Goal: Information Seeking & Learning: Learn about a topic

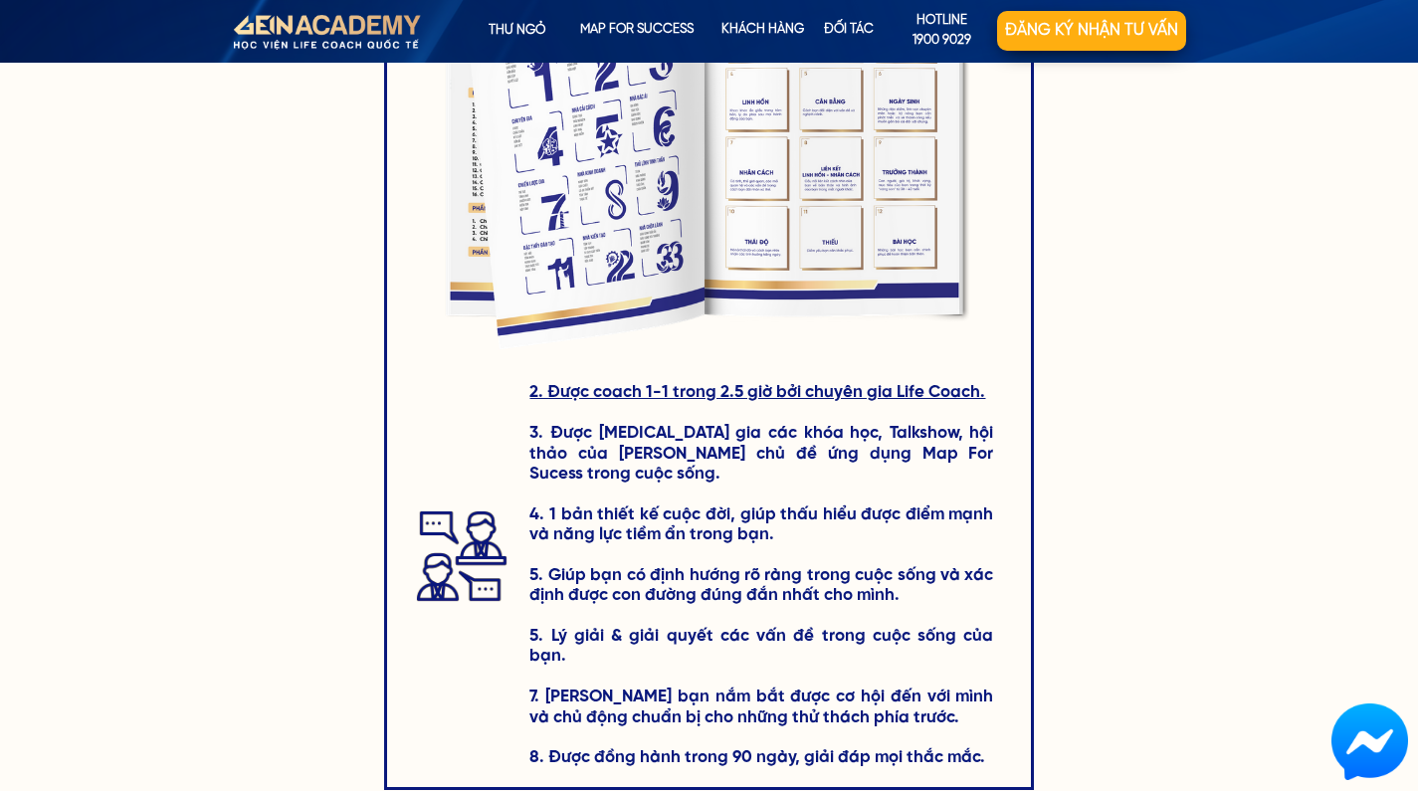
scroll to position [3015, 0]
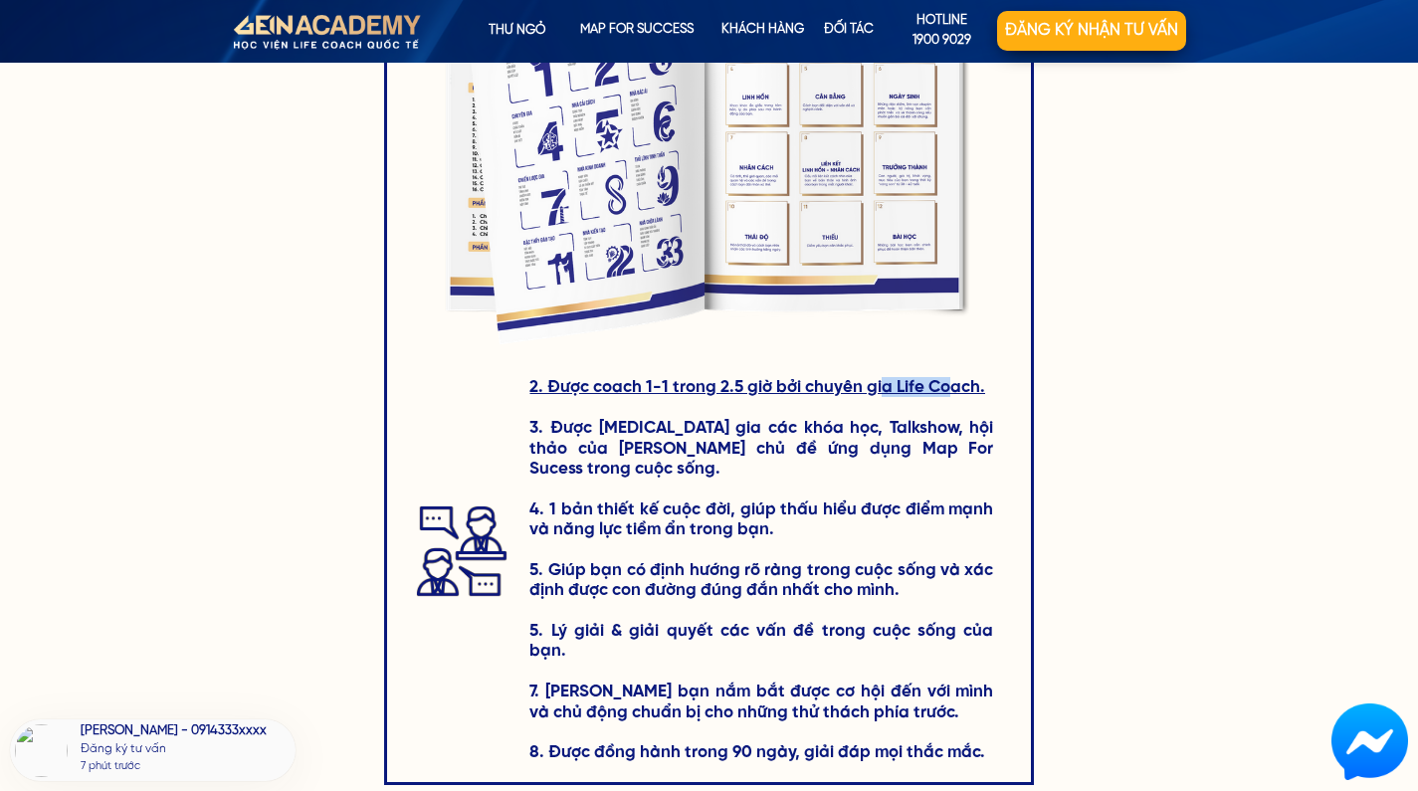
drag, startPoint x: 879, startPoint y: 390, endPoint x: 955, endPoint y: 393, distance: 75.7
click at [955, 393] on span "2. Được coach 1-1 trong 2.5 giờ bởi chuyên gia Life Coach." at bounding box center [758, 387] width 456 height 18
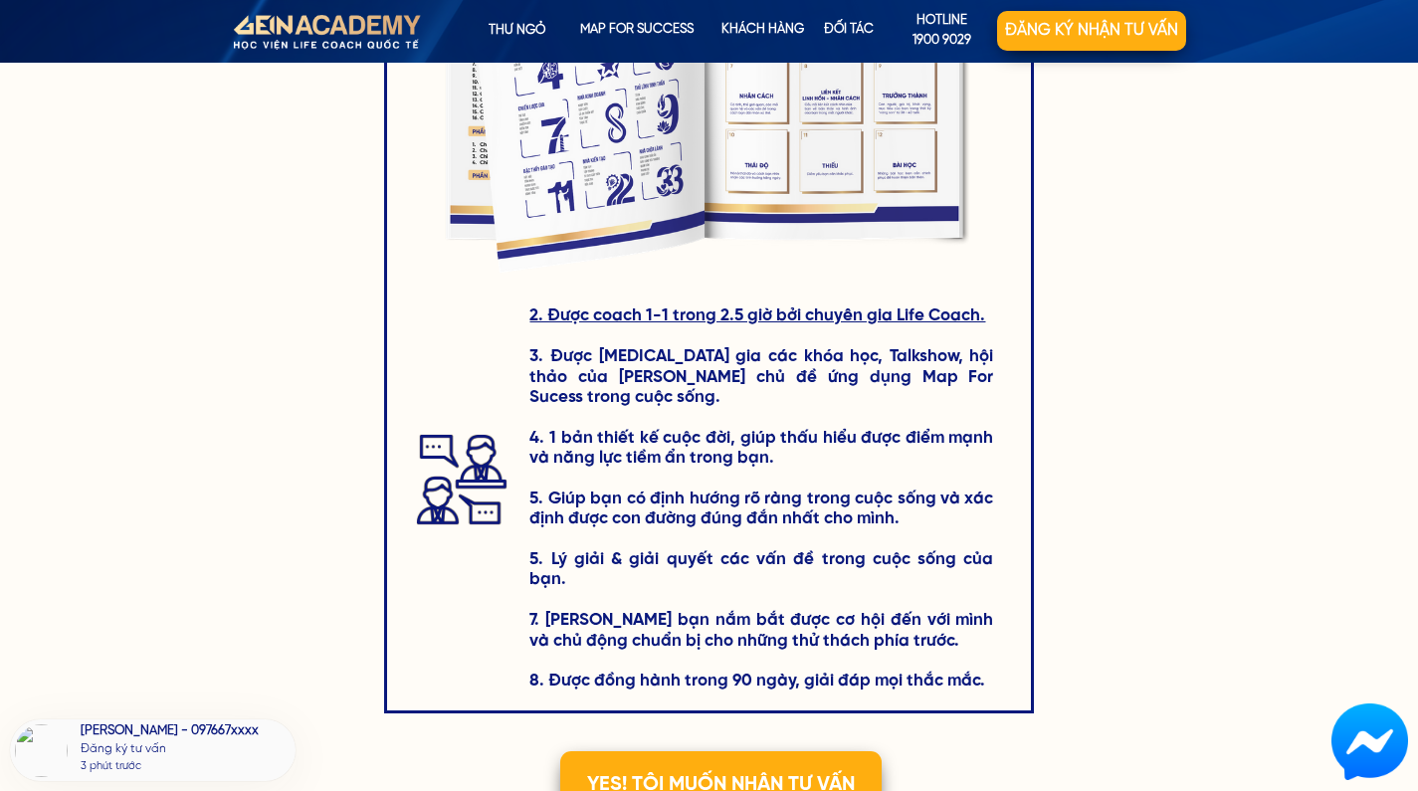
scroll to position [3143, 0]
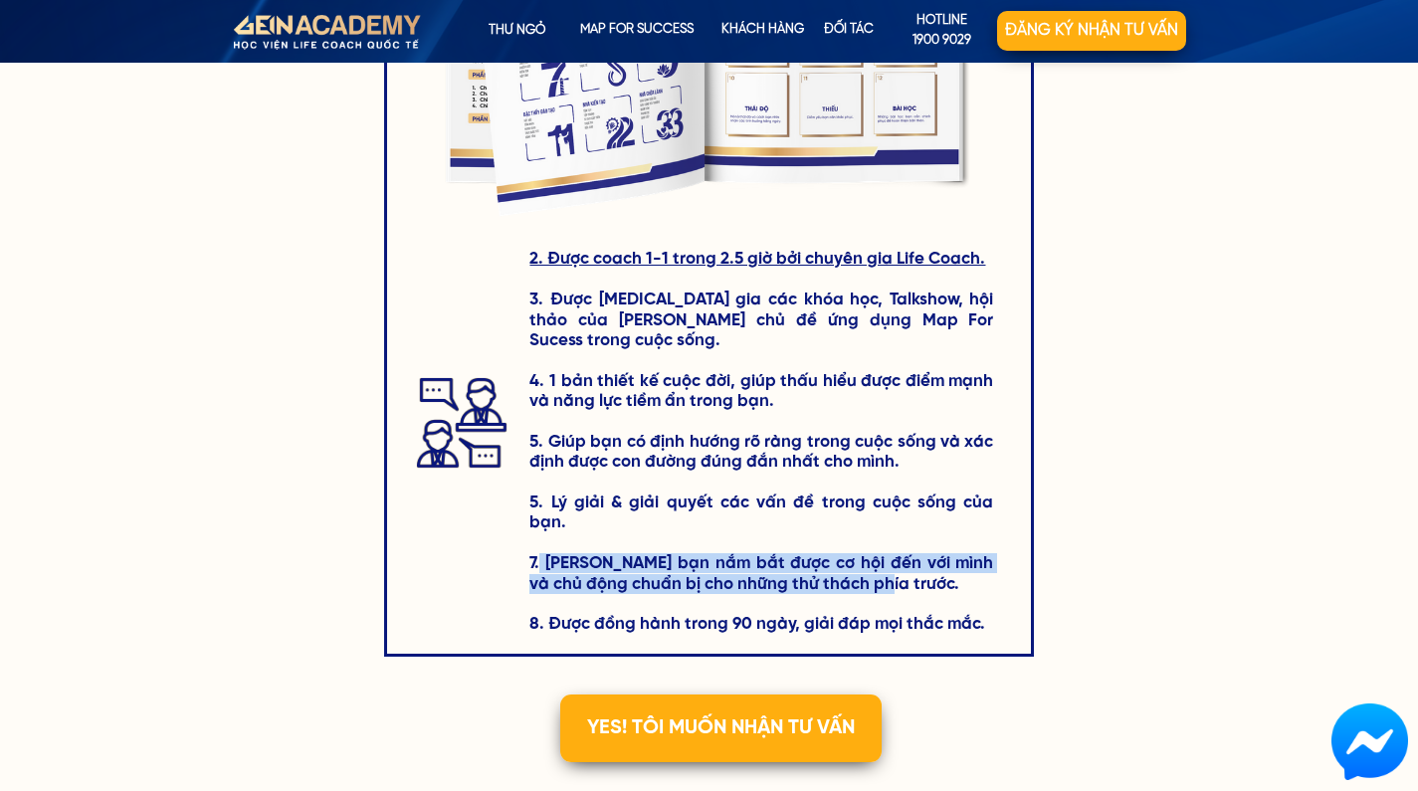
drag, startPoint x: 542, startPoint y: 511, endPoint x: 887, endPoint y: 540, distance: 345.7
click at [887, 540] on h3 "2. Được coach 1-1 trong 2.5 giờ bởi chuyên gia Life Coach. 3. Được [MEDICAL_DAT…" at bounding box center [762, 441] width 464 height 385
drag, startPoint x: 537, startPoint y: 519, endPoint x: 980, endPoint y: 542, distance: 444.6
click at [980, 542] on h3 "2. Được coach 1-1 trong 2.5 giờ bởi chuyên gia Life Coach. 3. Được [MEDICAL_DAT…" at bounding box center [762, 441] width 464 height 385
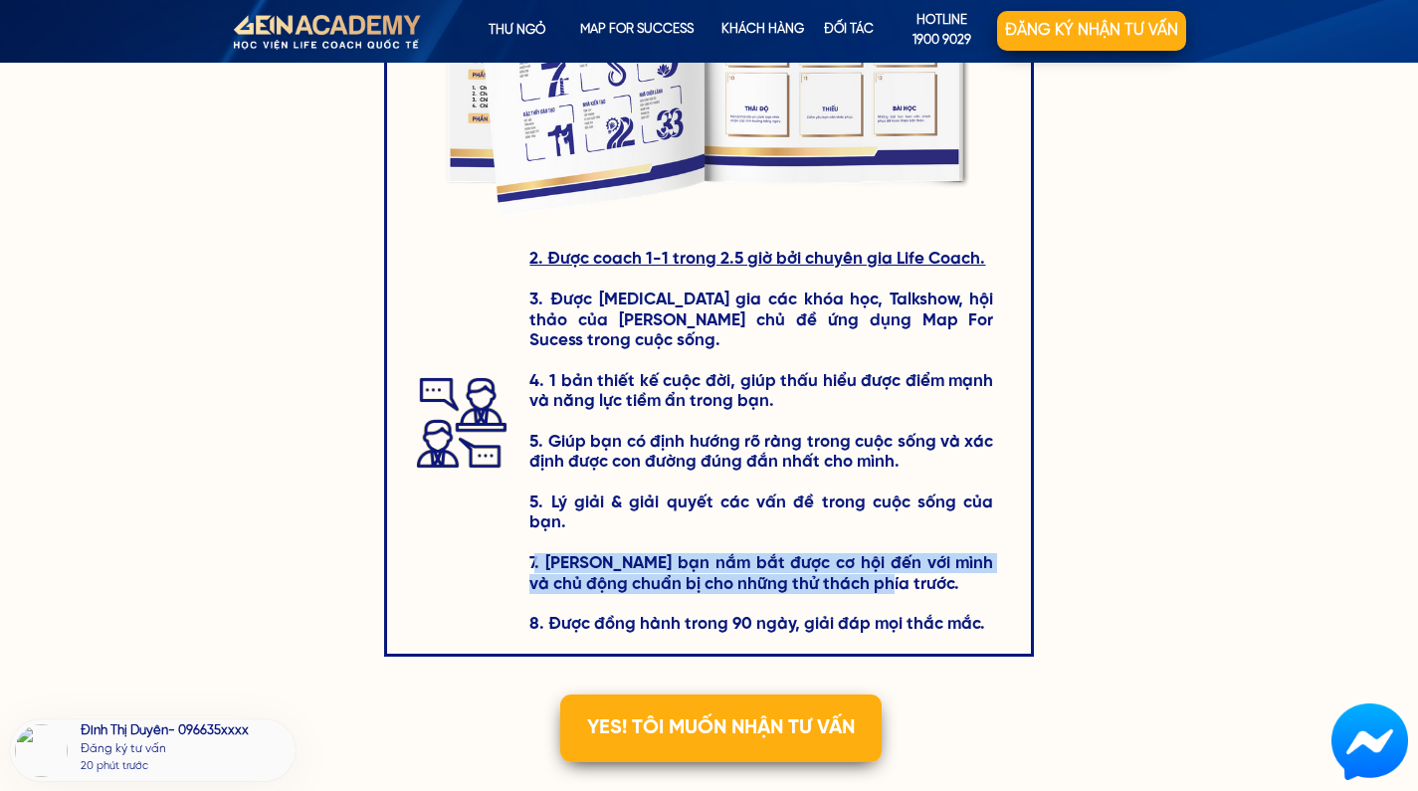
click at [980, 542] on h3 "2. Được coach 1-1 trong 2.5 giờ bởi chuyên gia Life Coach. 3. Được [MEDICAL_DAT…" at bounding box center [762, 441] width 464 height 385
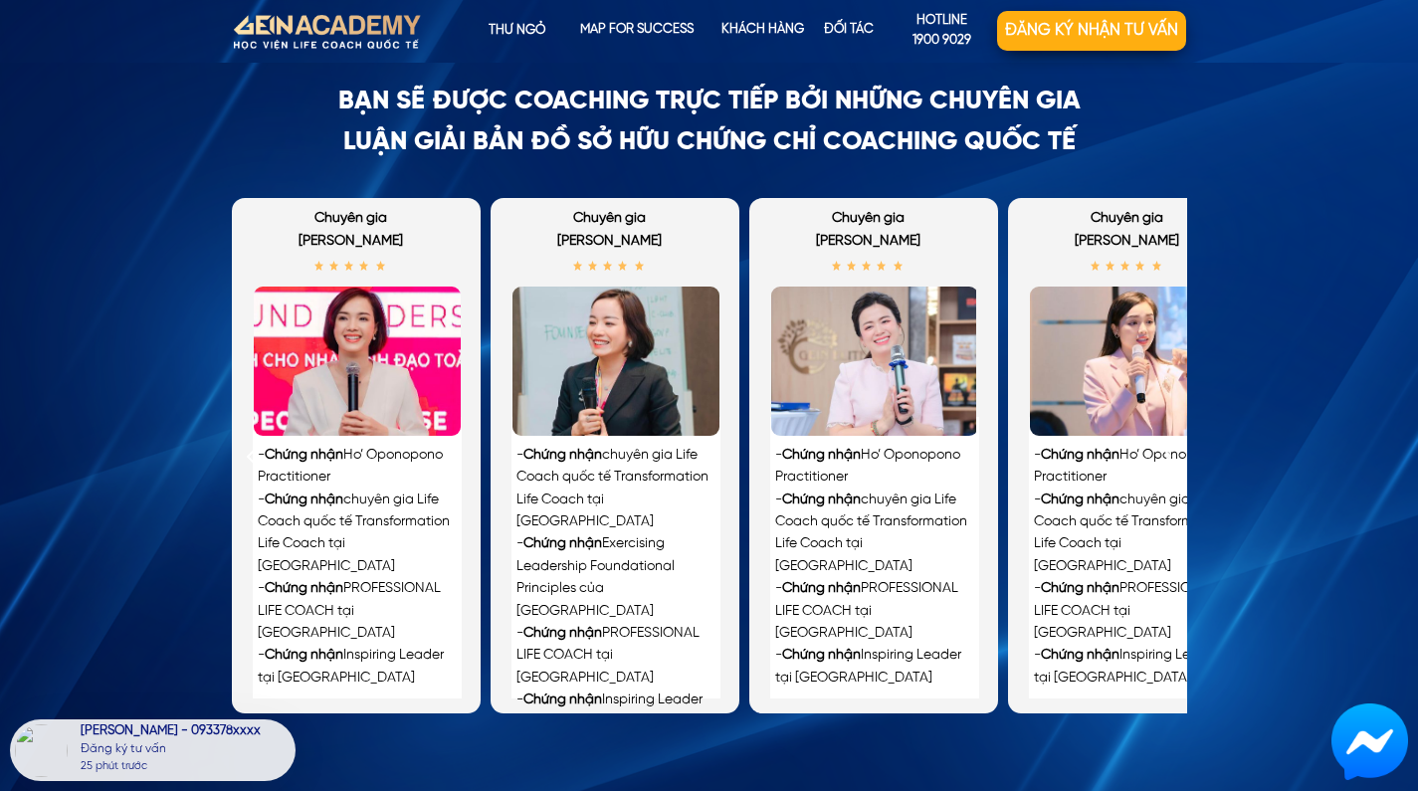
scroll to position [4487, 0]
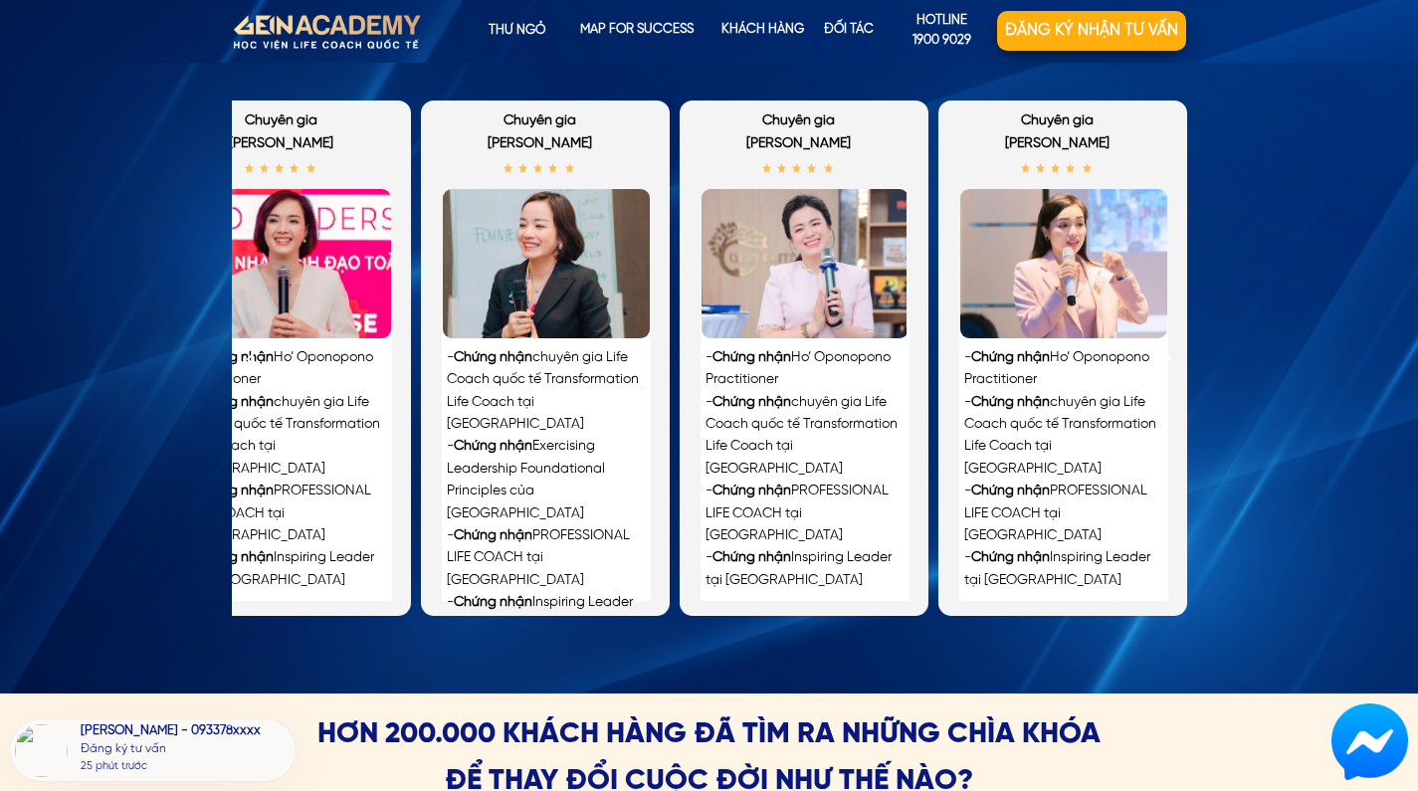
drag, startPoint x: 1130, startPoint y: 388, endPoint x: 886, endPoint y: 381, distance: 244.0
click at [886, 381] on div "- Chứng nhận Ho’ Oponopono Practitioner - Chứng nhận chuyên gia Life Coach quốc…" at bounding box center [674, 359] width 1025 height 516
click at [933, 424] on div "- Chứng nhận Ho’ Oponopono Practitioner - Chứng nhận chuyên gia Life Coach quốc…" at bounding box center [675, 359] width 1025 height 516
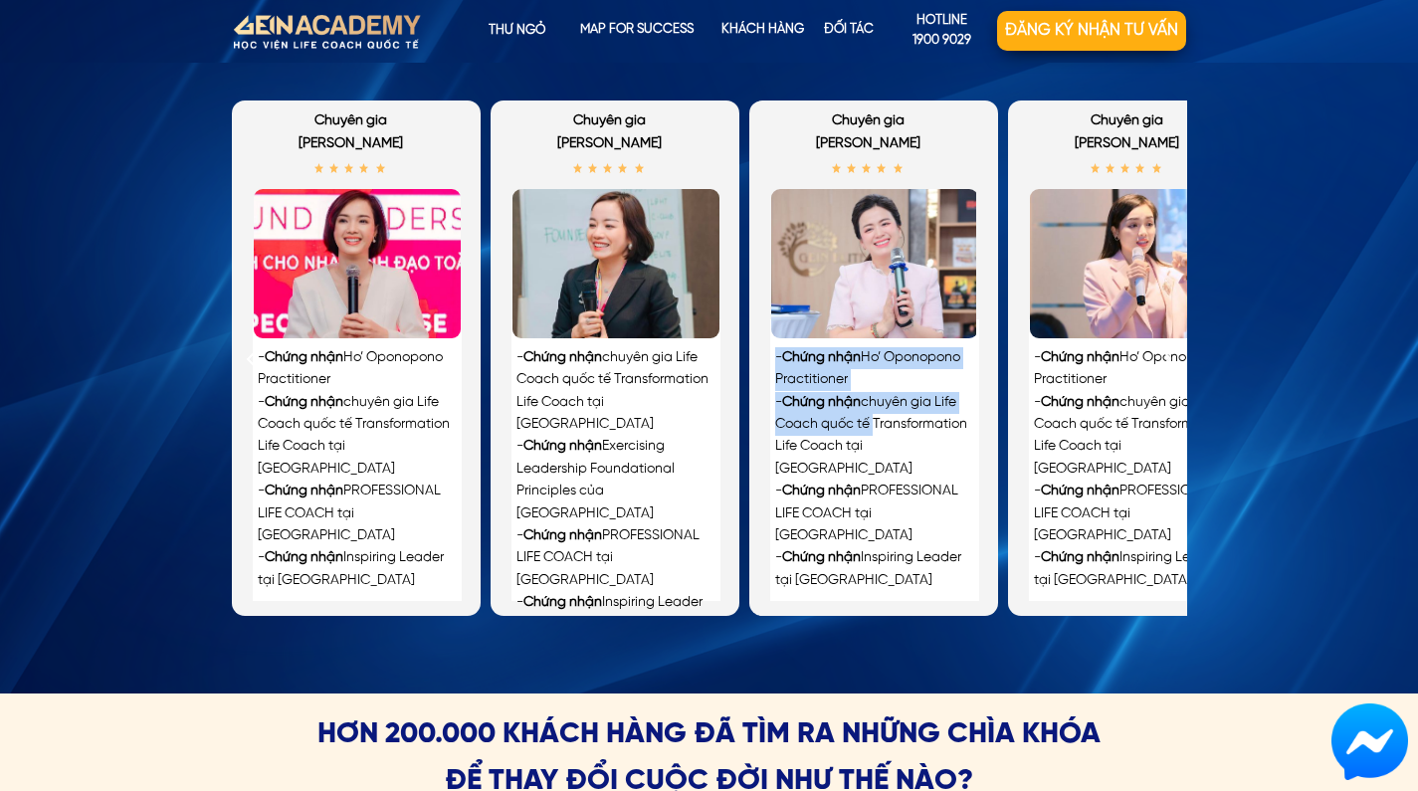
drag, startPoint x: 927, startPoint y: 431, endPoint x: 839, endPoint y: 430, distance: 87.6
click at [839, 430] on div "- Chứng nhận Ho’ Oponopono Practitioner - Chứng nhận chuyên gia Life Coach quốc…" at bounding box center [874, 359] width 249 height 516
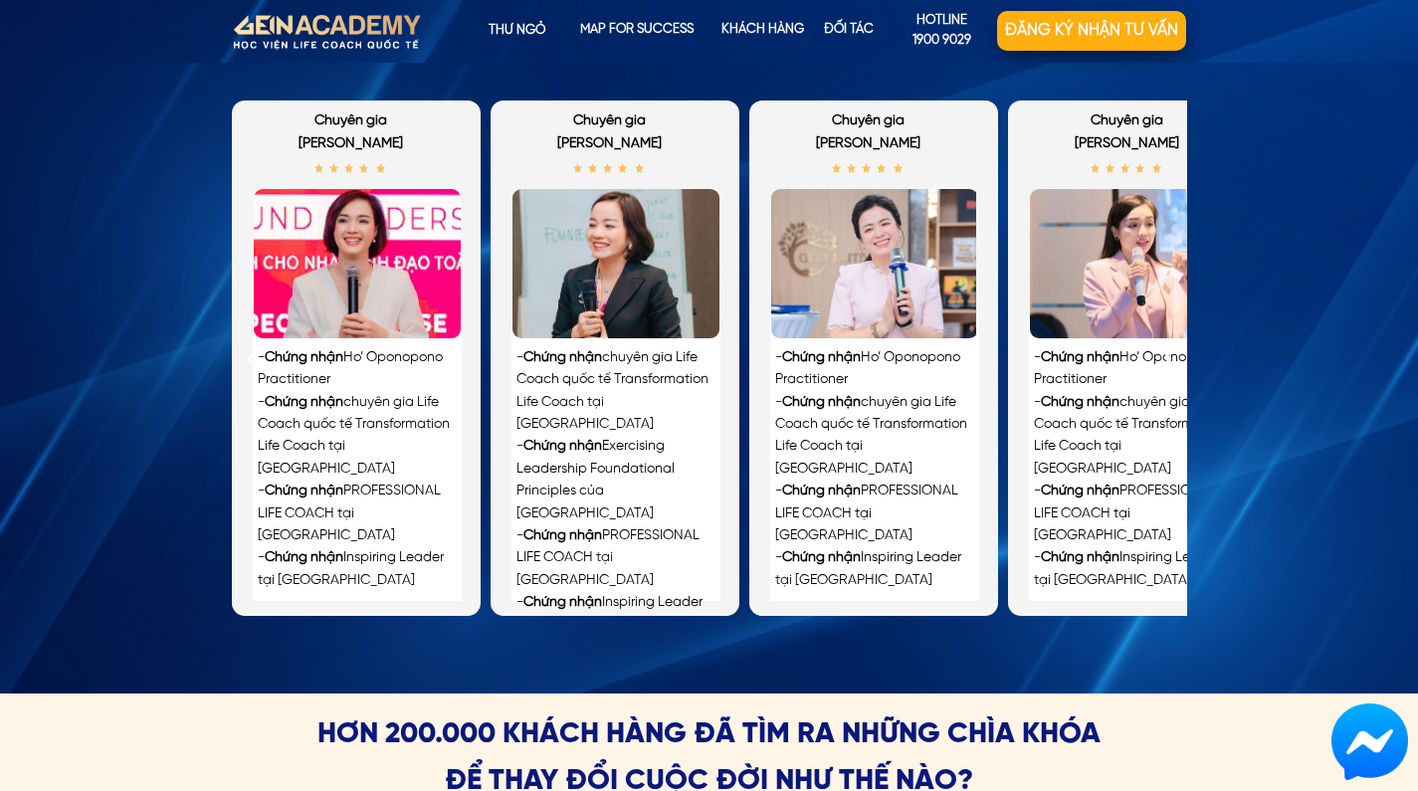
click at [873, 466] on div "- Chứng nhận Ho’ Oponopono Practitioner - Chứng nhận chuyên gia Life Coach quốc…" at bounding box center [873, 469] width 197 height 245
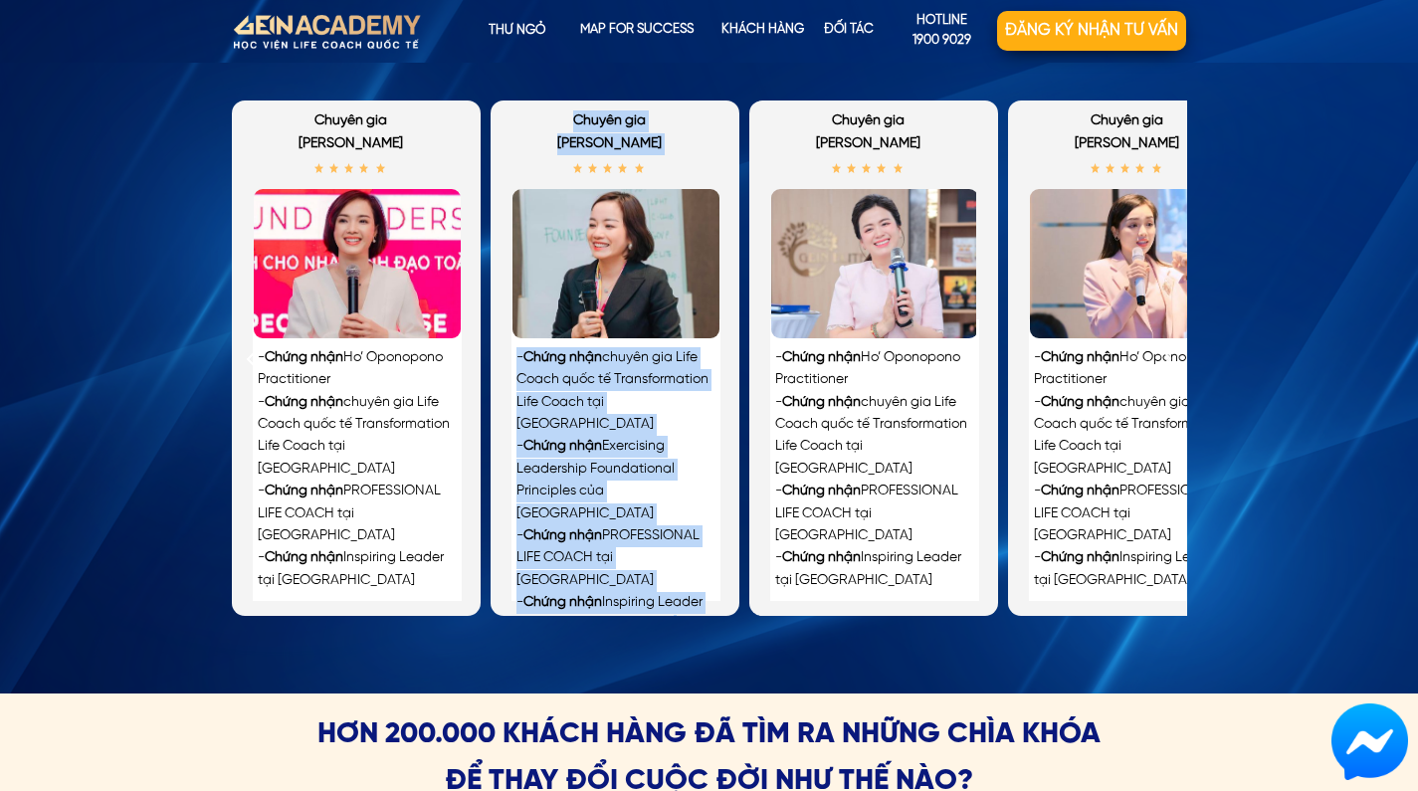
drag, startPoint x: 737, startPoint y: 508, endPoint x: 772, endPoint y: 506, distance: 35.9
click at [772, 506] on div "- Chứng nhận Ho’ Oponopono Practitioner - Chứng nhận chuyên gia Life Coach quốc…" at bounding box center [744, 359] width 1025 height 516
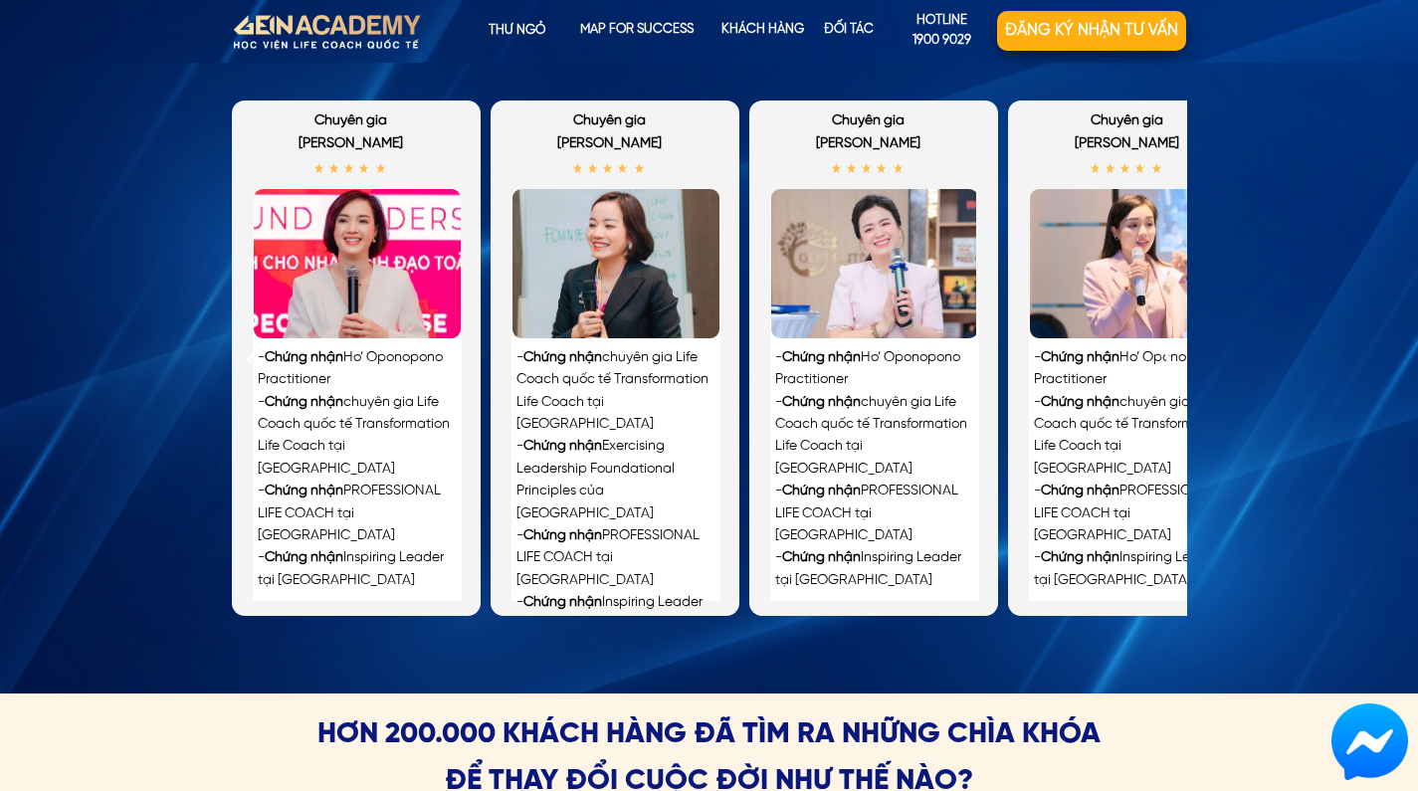
click at [760, 507] on div "- Chứng nhận Ho’ Oponopono Practitioner - Chứng nhận chuyên gia Life Coach quốc…" at bounding box center [874, 359] width 249 height 516
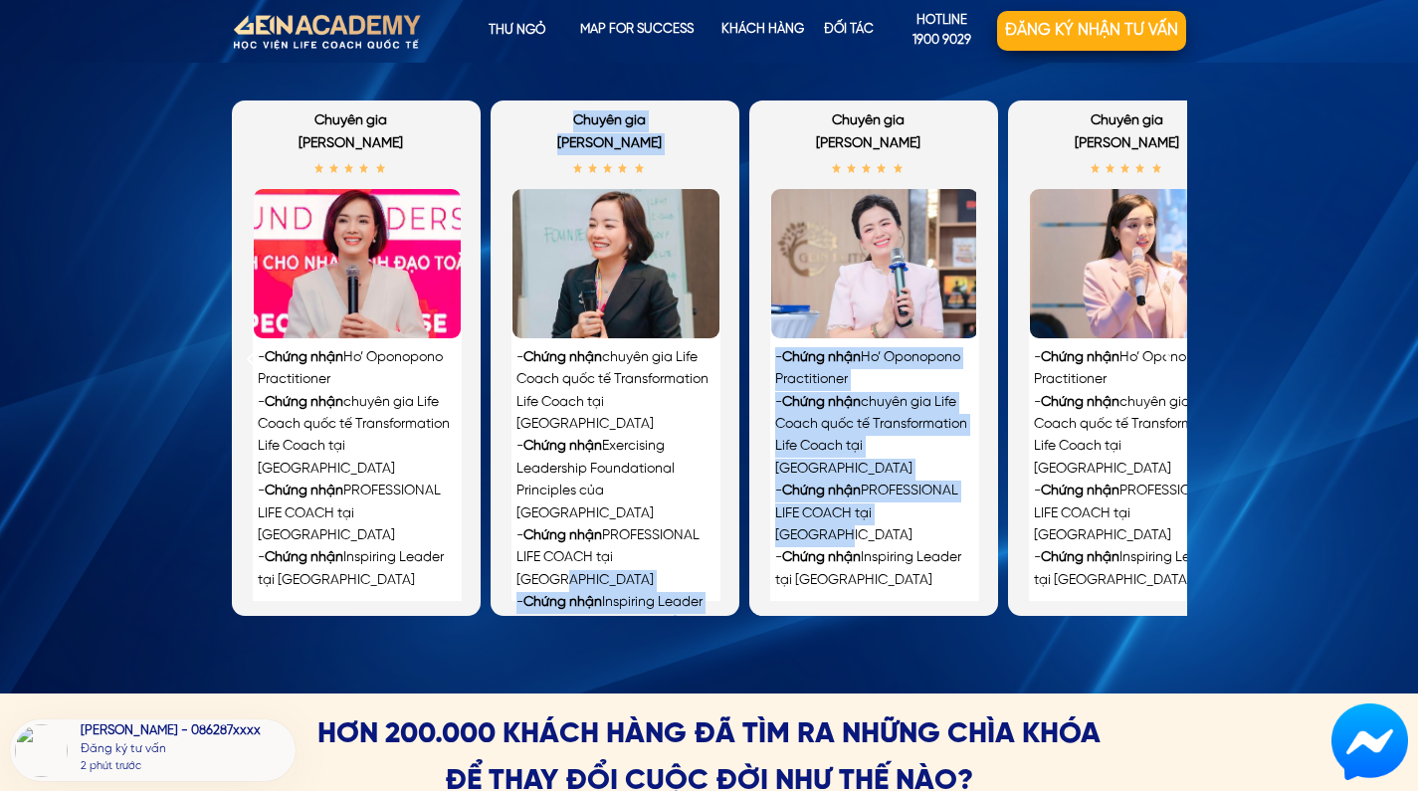
drag, startPoint x: 789, startPoint y: 505, endPoint x: 652, endPoint y: 497, distance: 137.6
click at [652, 497] on div "- Chứng nhận Ho’ Oponopono Practitioner - Chứng nhận chuyên gia Life Coach quốc…" at bounding box center [744, 359] width 1025 height 516
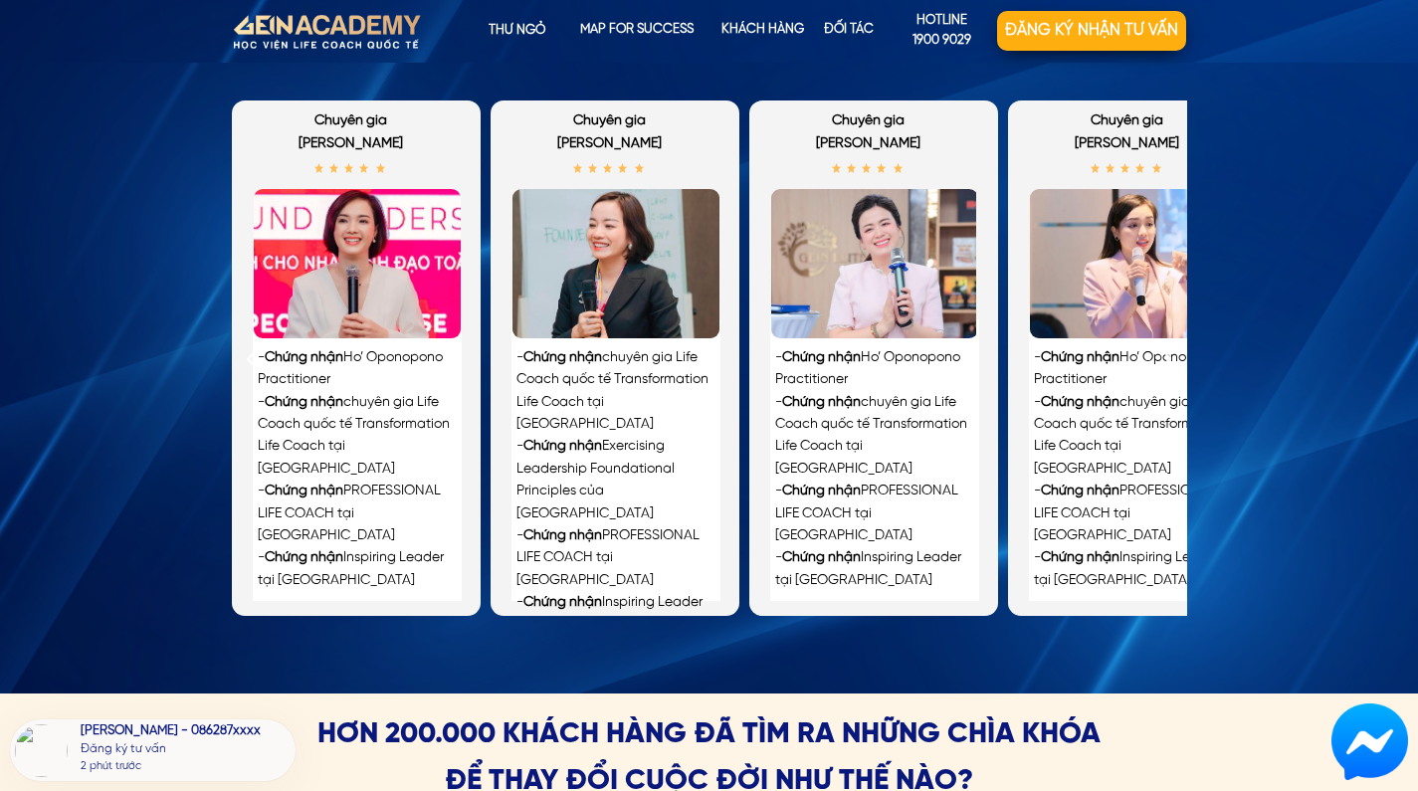
click at [804, 497] on div "- Chứng nhận Ho’ Oponopono Practitioner - Chứng nhận chuyên gia Life Coach quốc…" at bounding box center [873, 469] width 197 height 245
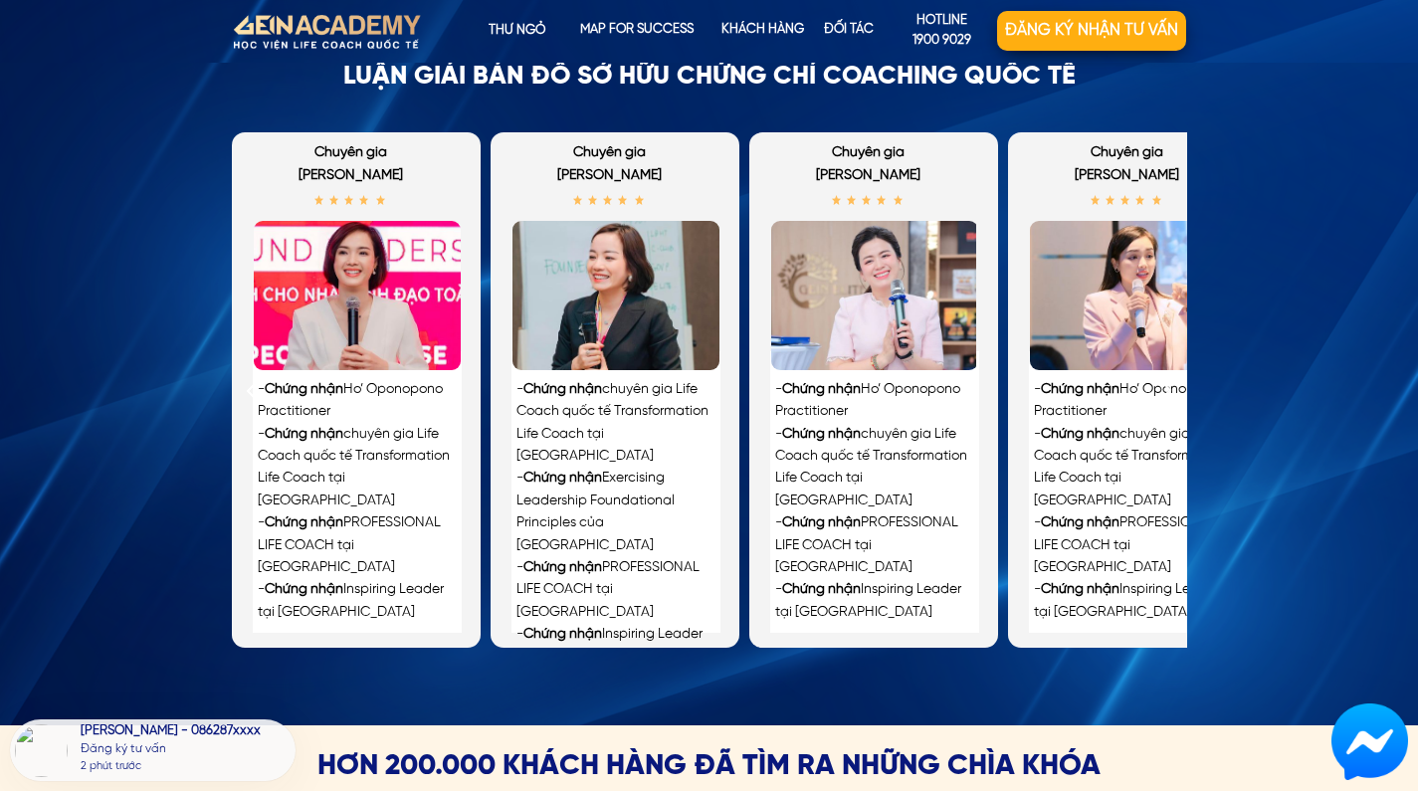
scroll to position [4458, 1]
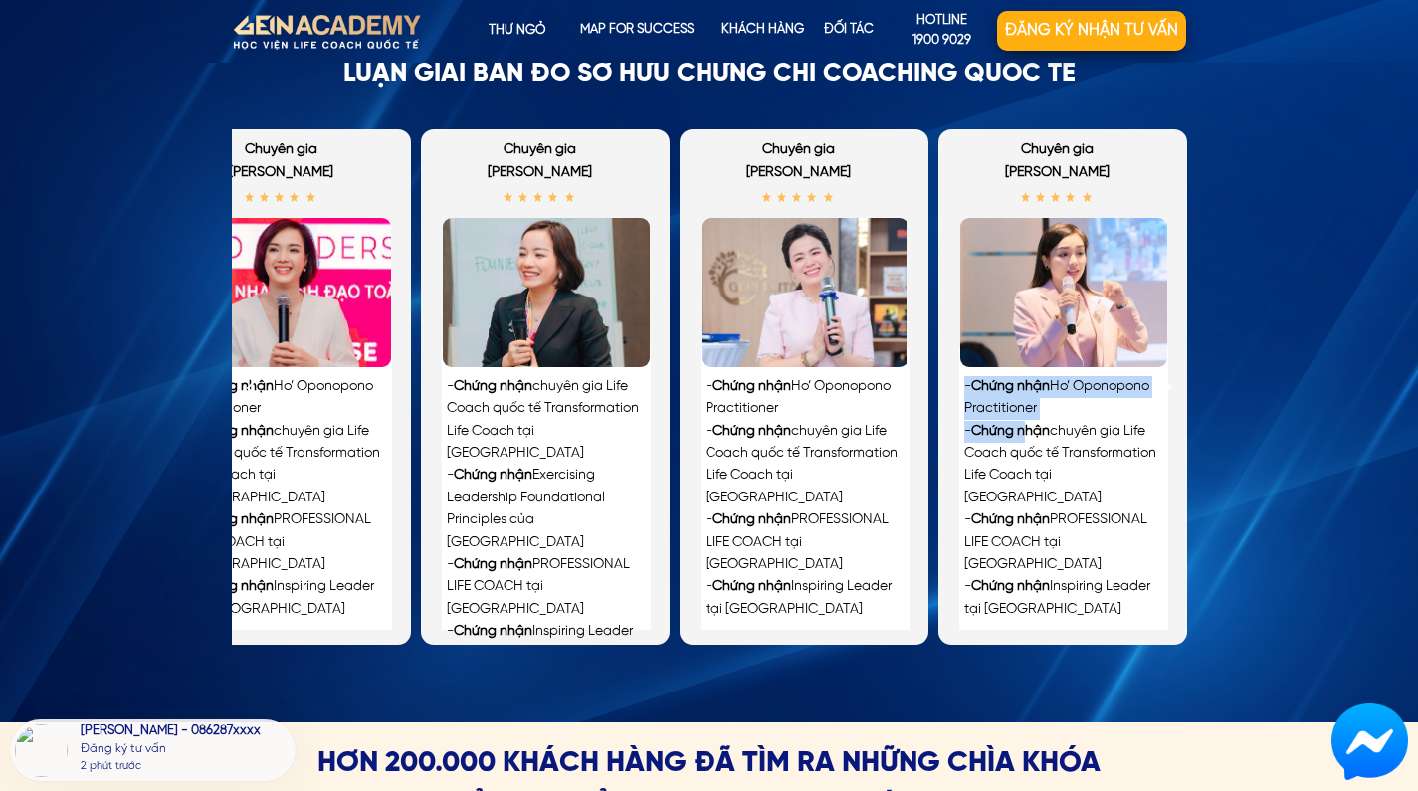
drag, startPoint x: 1091, startPoint y: 435, endPoint x: 972, endPoint y: 449, distance: 120.3
click at [972, 449] on div "- Chứng nhận Ho’ Oponopono Practitioner - Chứng nhận chuyên gia Life Coach quốc…" at bounding box center [1063, 498] width 197 height 245
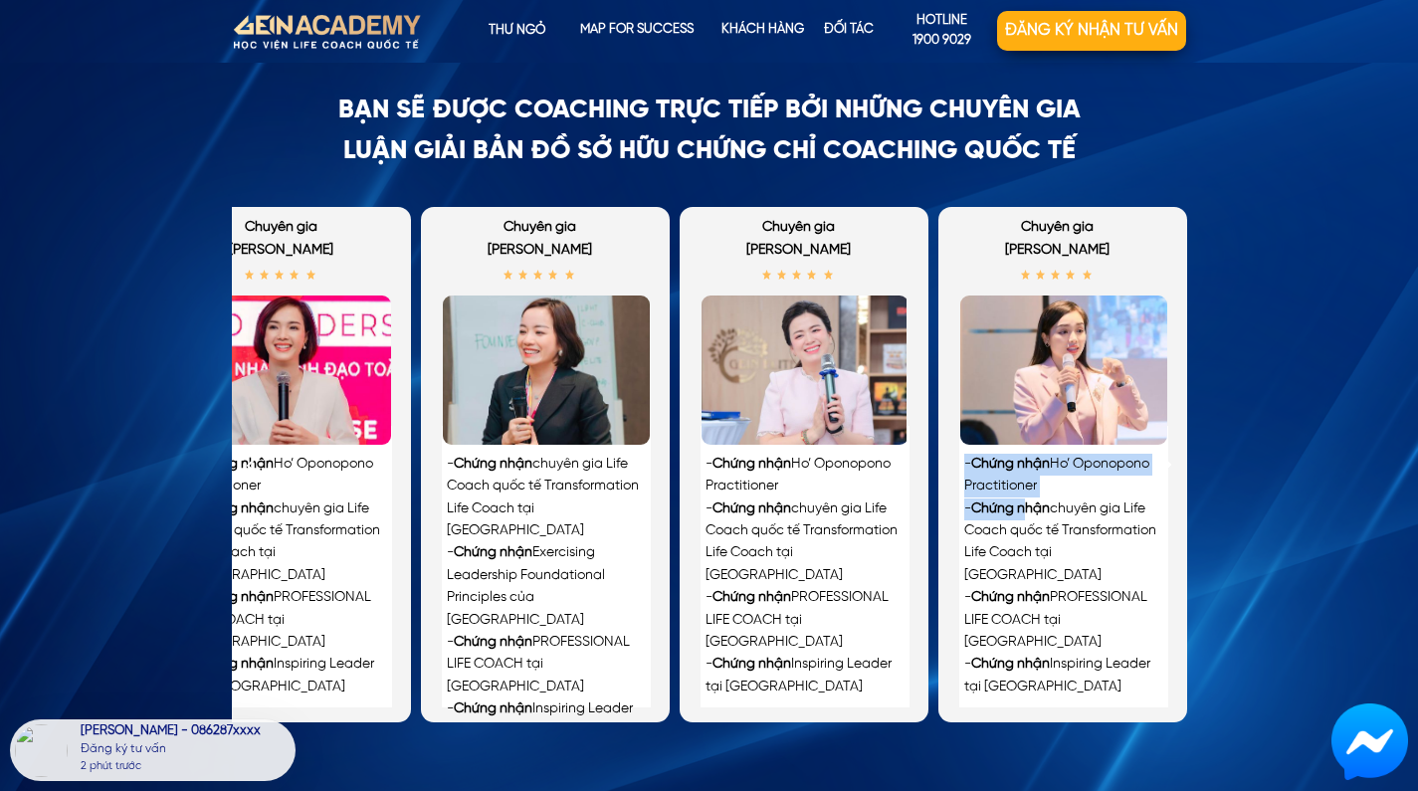
scroll to position [4225, 0]
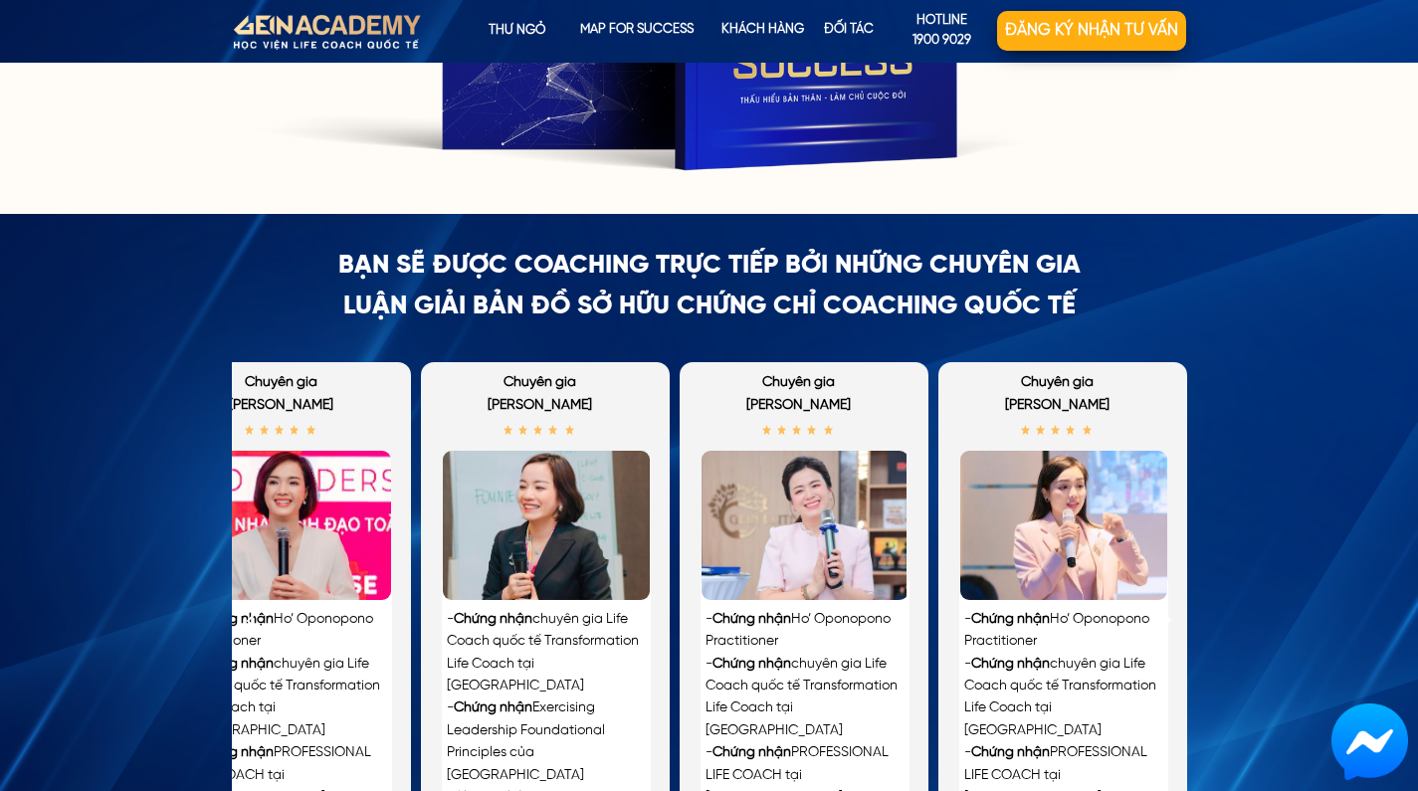
click at [1245, 357] on div "BẠN SẼ ĐƯỢC COACHING TRỰC TIẾP BỞI những CHUYÊN GIA LUẬN GIẢI BẢN ĐỒ sở hữu chứ…" at bounding box center [709, 585] width 1418 height 742
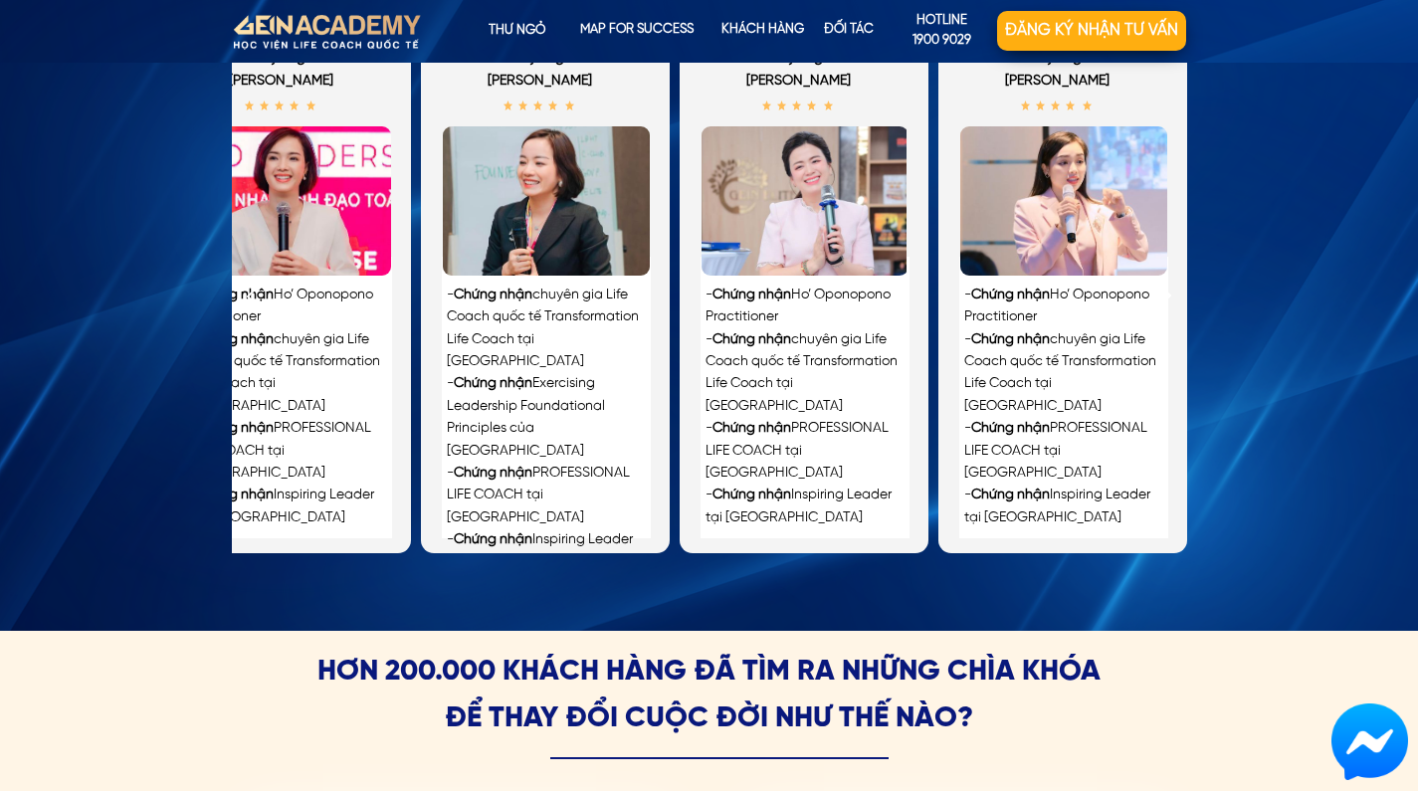
scroll to position [4570, 0]
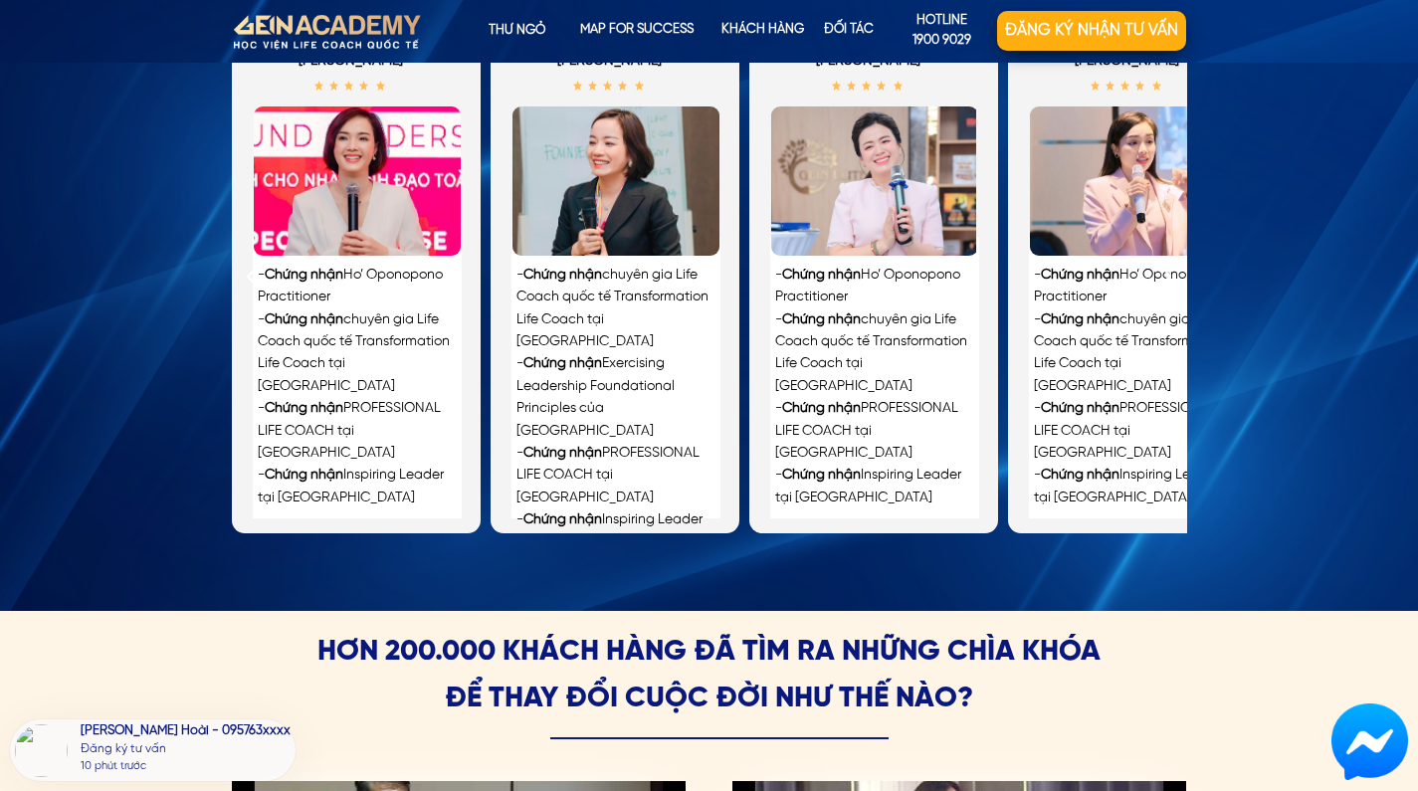
drag, startPoint x: 738, startPoint y: 524, endPoint x: 973, endPoint y: 502, distance: 236.9
click at [973, 502] on div "- Chứng nhận Ho’ Oponopono Practitioner - Chứng nhận chuyên gia Life Coach quốc…" at bounding box center [874, 276] width 249 height 516
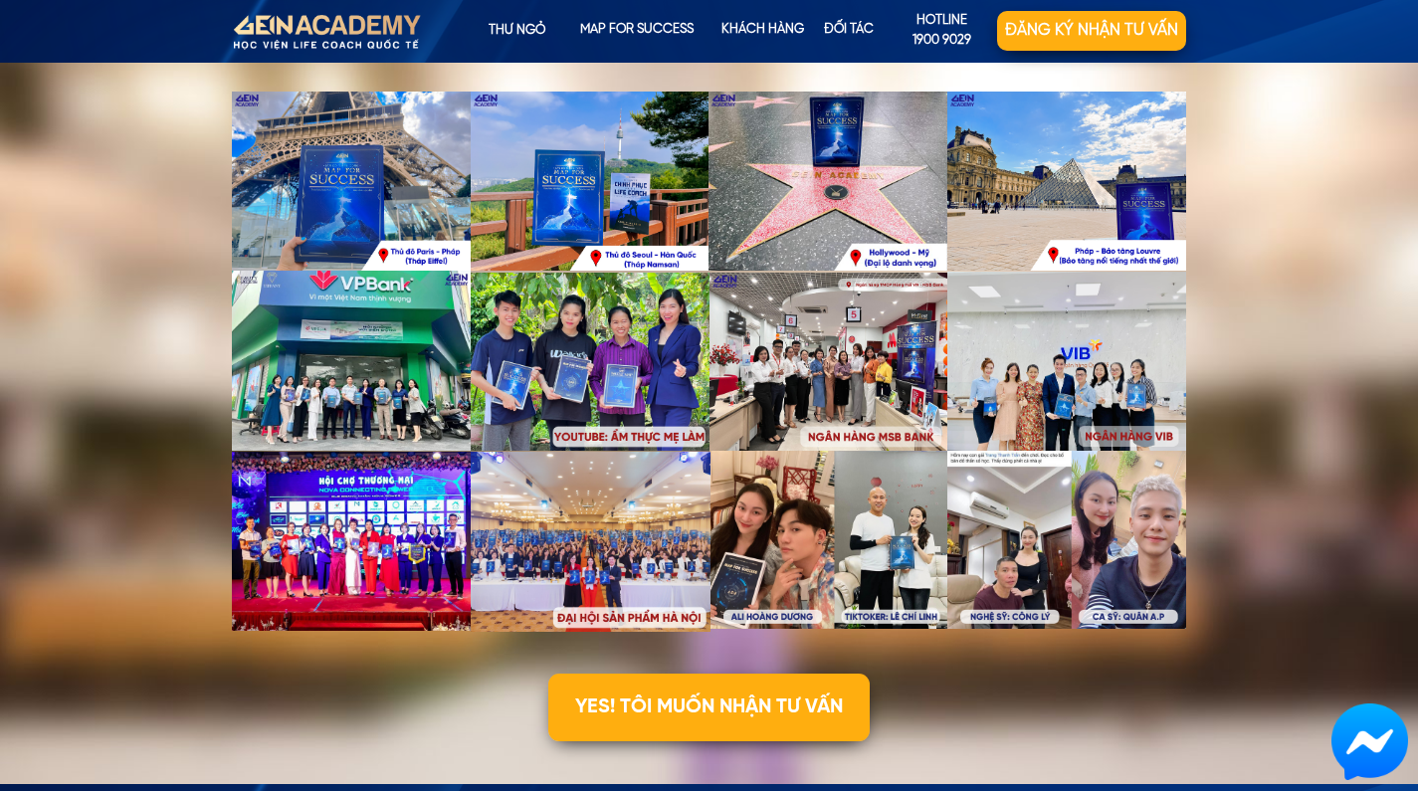
scroll to position [5608, 0]
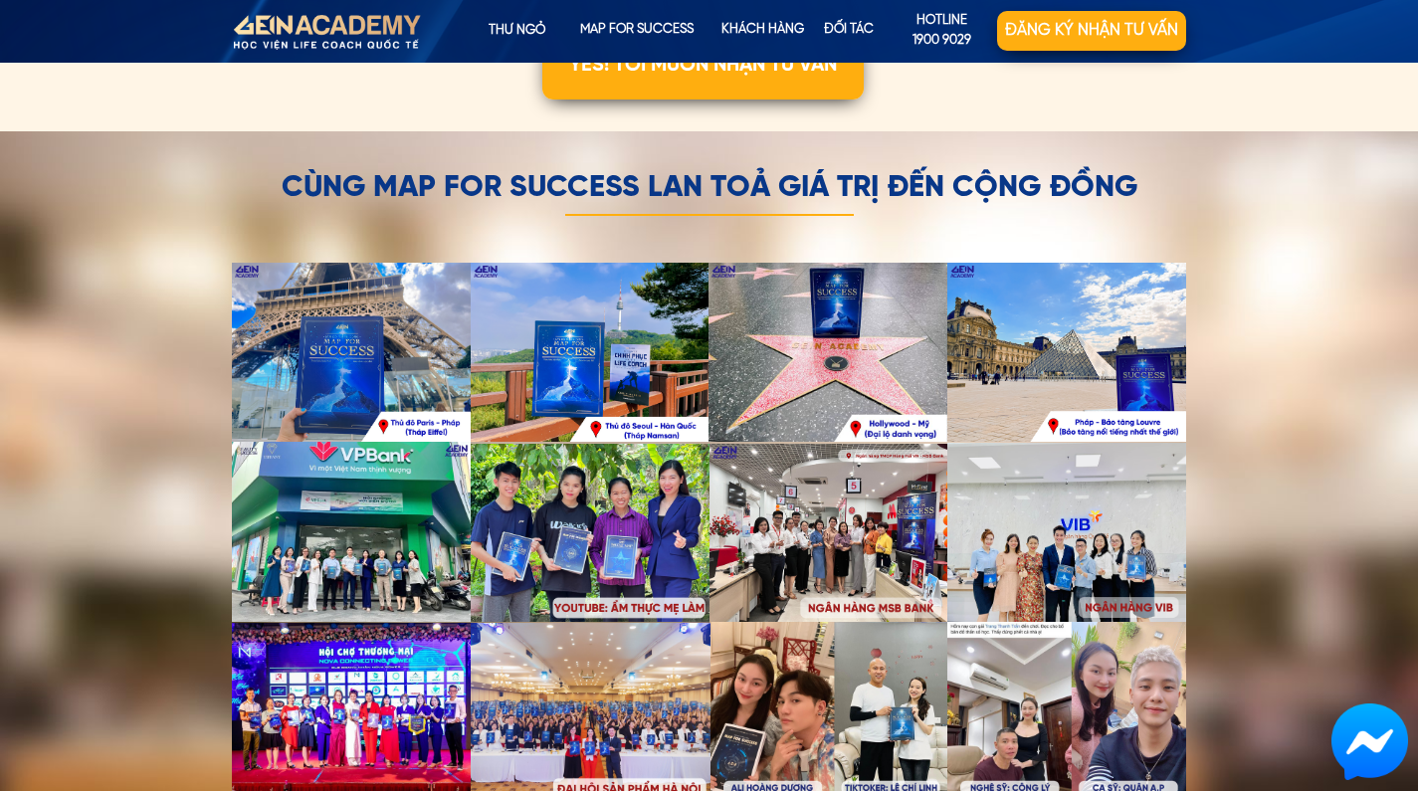
drag, startPoint x: 842, startPoint y: 381, endPoint x: 1021, endPoint y: 391, distance: 179.4
click at [1021, 391] on div at bounding box center [710, 533] width 956 height 540
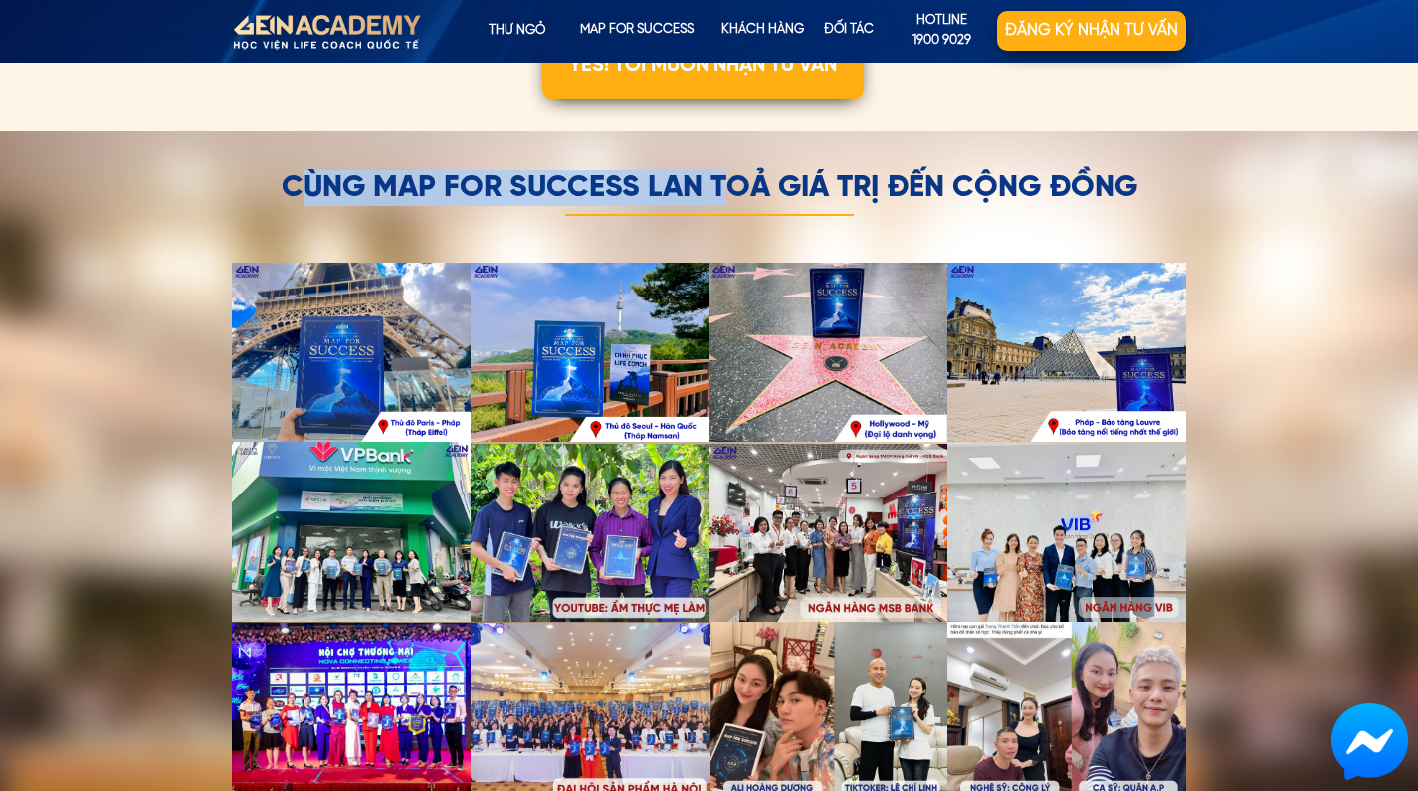
drag, startPoint x: 274, startPoint y: 179, endPoint x: 724, endPoint y: 194, distance: 450.2
click at [724, 194] on h2 "cùng map for success lan toả giá trị đến cộng đồng" at bounding box center [710, 188] width 956 height 36
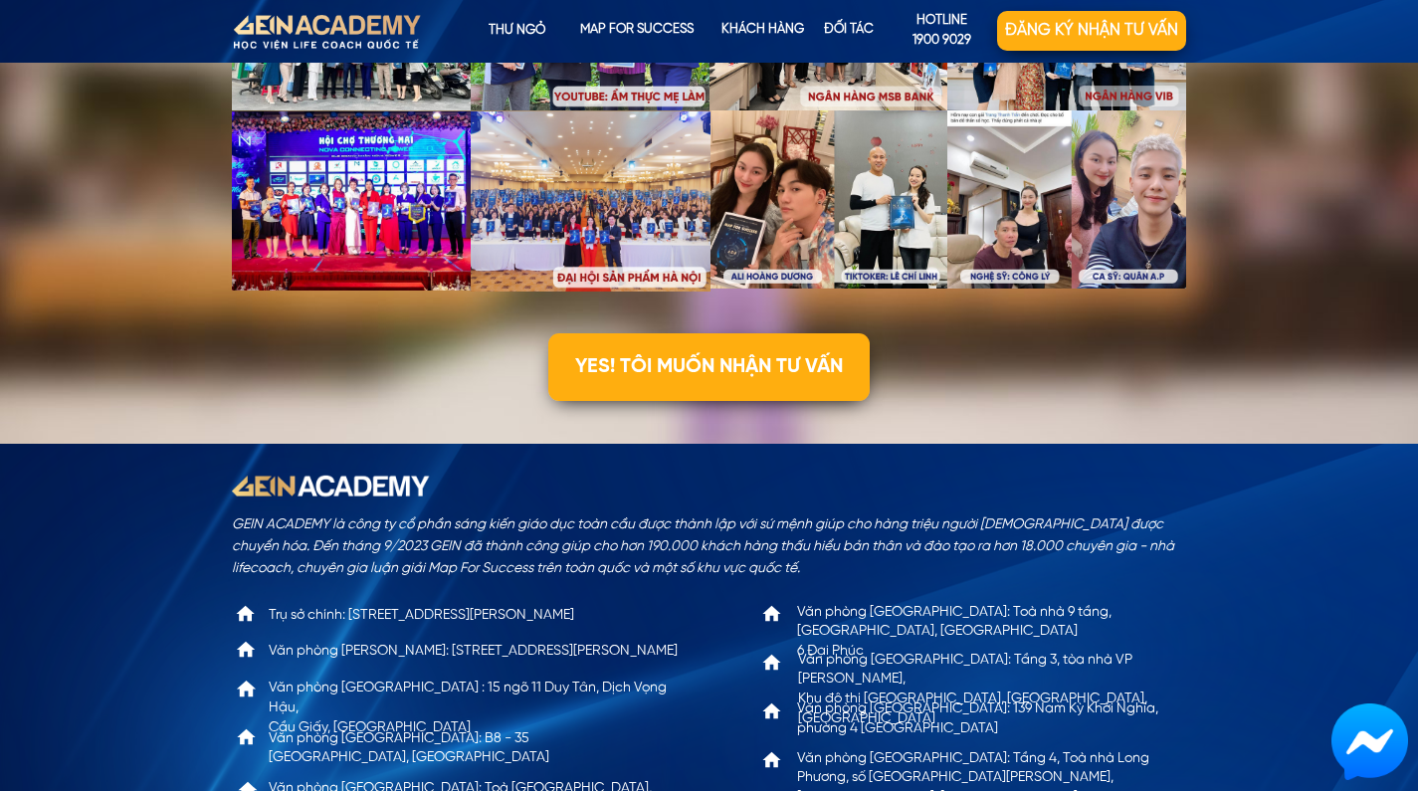
scroll to position [6251, 0]
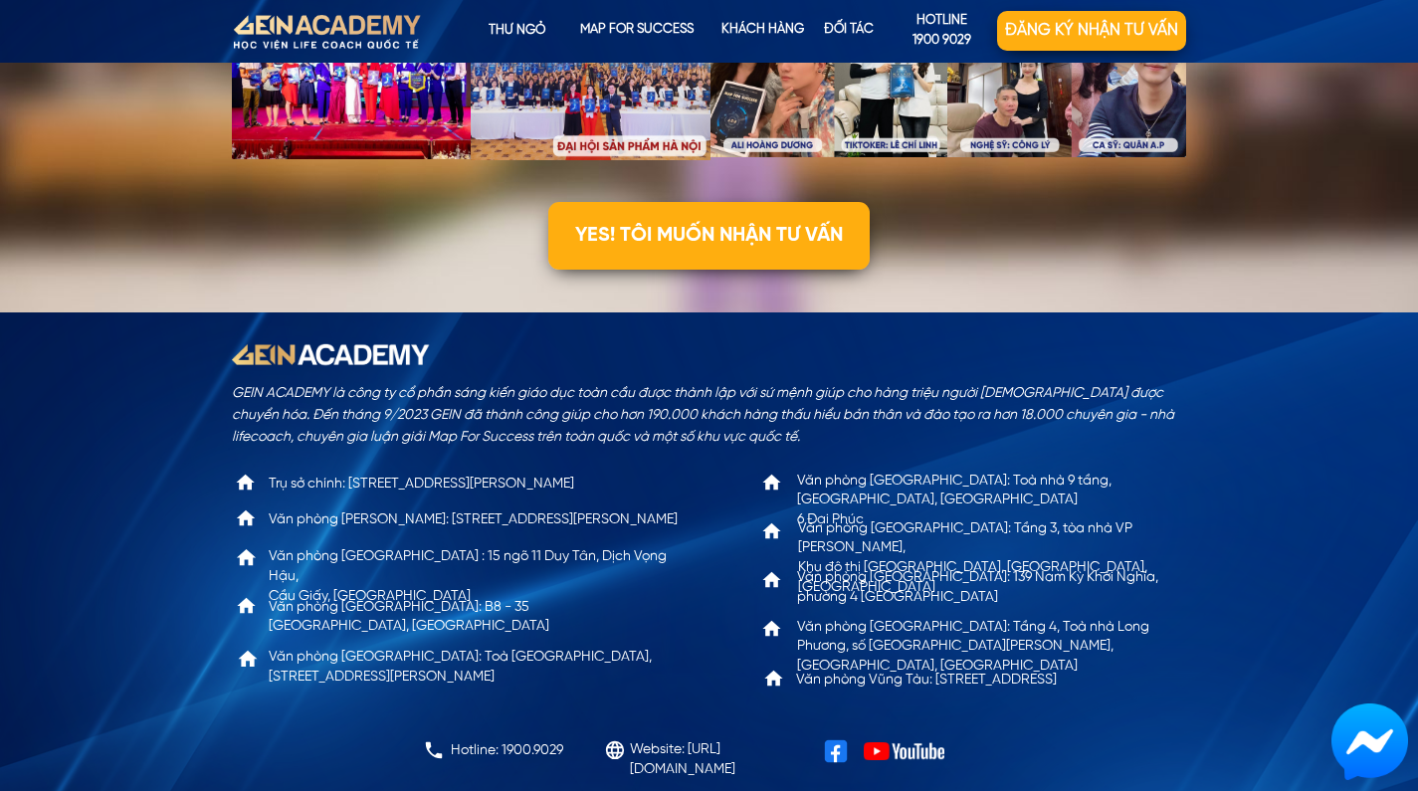
click at [833, 755] on div at bounding box center [836, 752] width 24 height 24
